Goal: Task Accomplishment & Management: Complete application form

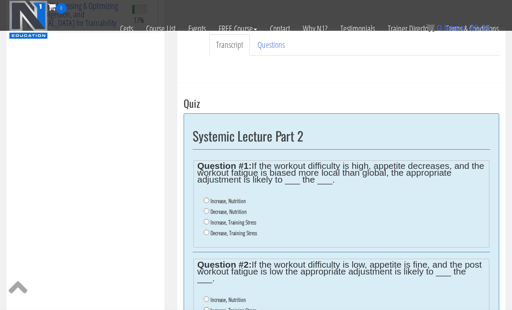
click at [206, 229] on input "Decrease, Training Stress" at bounding box center [207, 232] width 6 height 6
radio input "true"
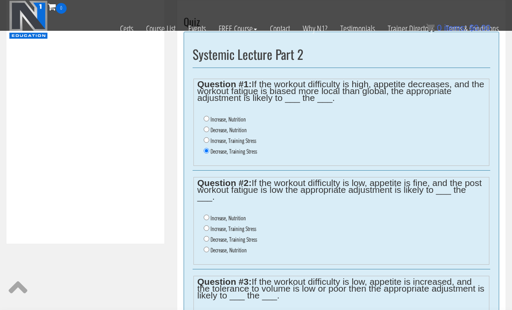
scroll to position [298, 0]
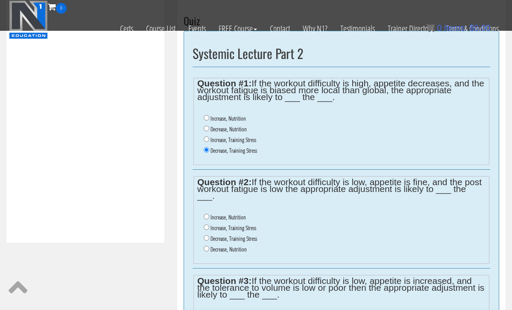
click at [206, 224] on input "Increase, Training Stress" at bounding box center [207, 227] width 6 height 6
radio input "true"
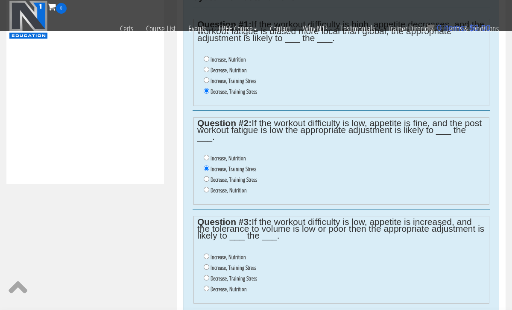
scroll to position [382, 0]
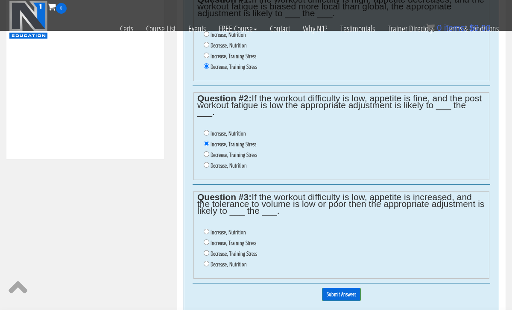
click at [206, 229] on input "Increase, Nutrition" at bounding box center [207, 232] width 6 height 6
radio input "true"
click at [343, 288] on input "Submit Answers" at bounding box center [341, 294] width 39 height 13
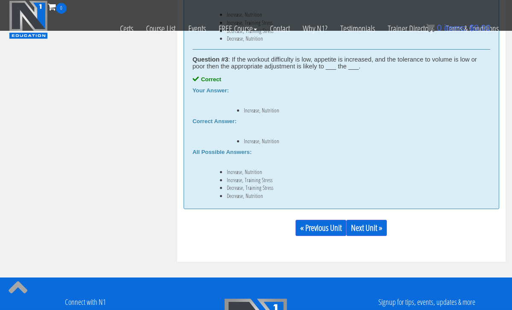
scroll to position [690, 0]
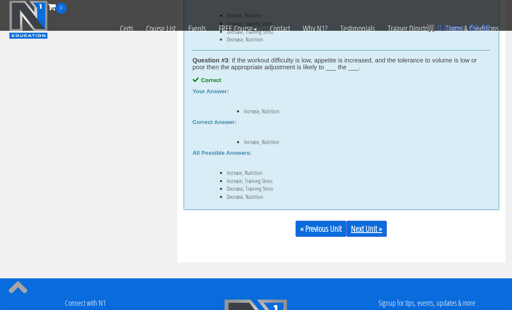
click at [367, 225] on link "Next Unit »" at bounding box center [367, 228] width 41 height 16
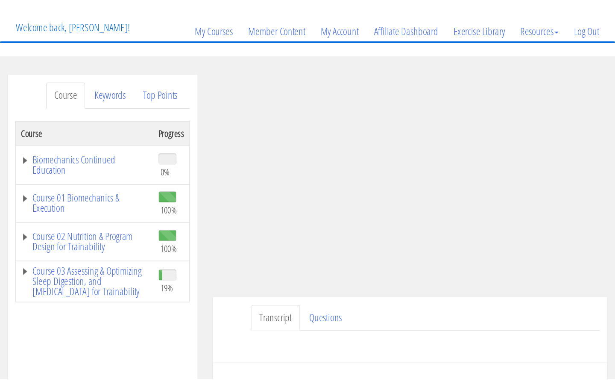
scroll to position [55, 0]
